Goal: Task Accomplishment & Management: Manage account settings

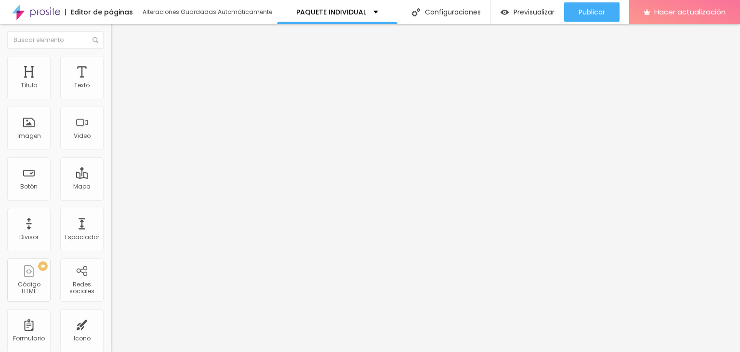
click at [111, 216] on div "Editar null Estilo Avanzado 17 Tamaño de fuente 1.7 Espacio entre letras 1.3 Al…" at bounding box center [166, 188] width 111 height 328
click at [111, 240] on div "Editar null Estilo Avanzado Tipografía Restablecer Sombra DESACTIVADO Restablec…" at bounding box center [166, 188] width 111 height 328
click at [111, 239] on div "Editar null [PERSON_NAME] 24 Tamaño de fuente 0 Espacio entre letras 1.3 Altura…" at bounding box center [166, 188] width 111 height 328
click at [111, 239] on div "Editar null Estilo Avanzado 24 Tamaño de fuente 0 Espacio entre letras 1.3 Altu…" at bounding box center [166, 188] width 111 height 328
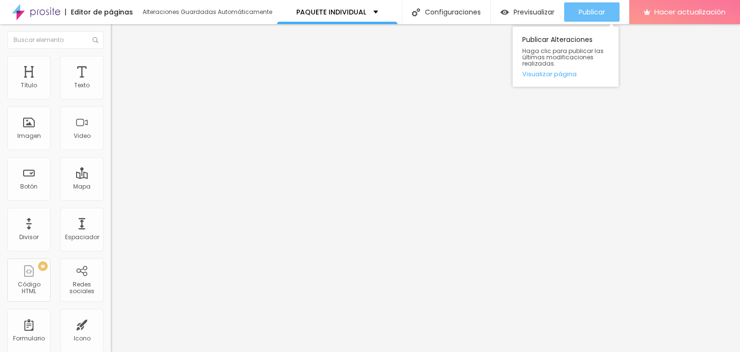
click at [602, 5] on div "Publicar" at bounding box center [591, 11] width 26 height 19
click at [580, 14] on font "Publicar" at bounding box center [591, 12] width 26 height 10
click at [591, 12] on font "Publicar" at bounding box center [591, 12] width 26 height 10
